Goal: Register for event/course

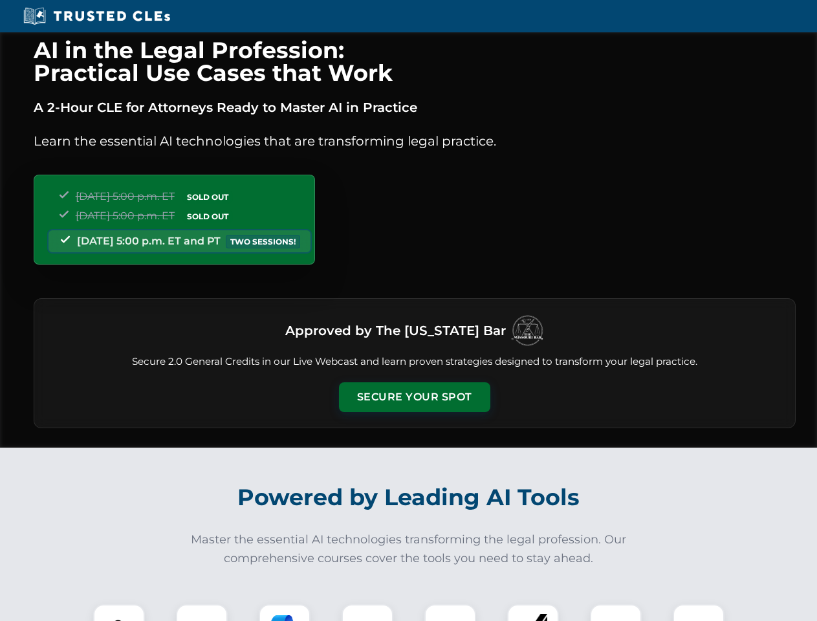
click at [414, 397] on button "Secure Your Spot" at bounding box center [414, 397] width 151 height 30
click at [119, 612] on img at bounding box center [118, 629] width 37 height 37
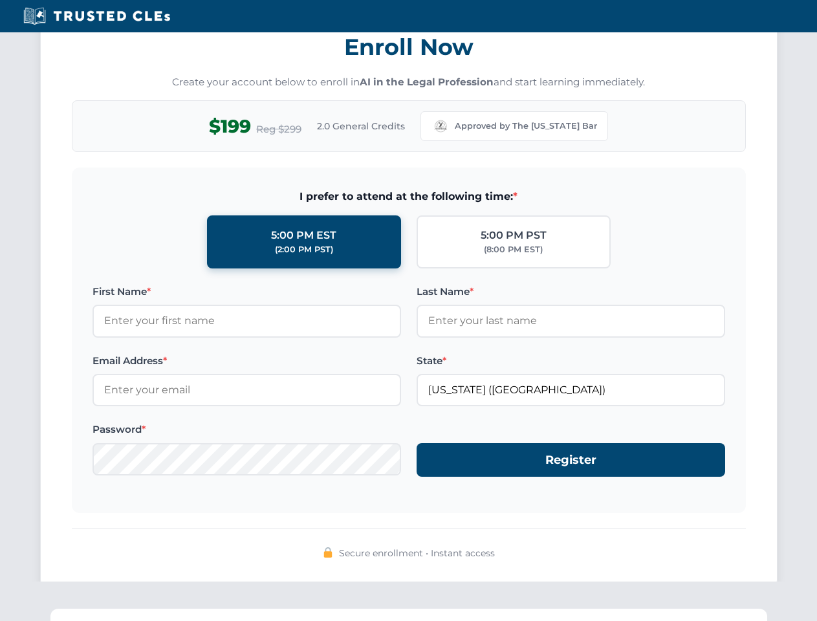
scroll to position [1269, 0]
